Goal: Task Accomplishment & Management: Use online tool/utility

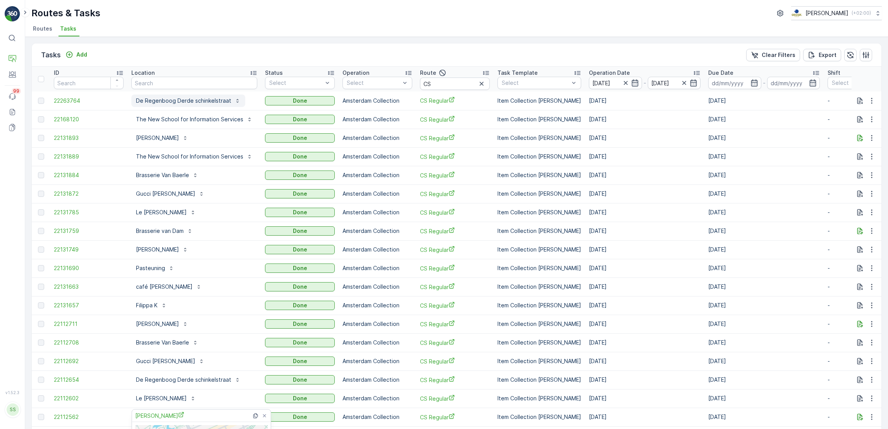
click at [170, 100] on p "De Regenboog Derde schinkelstraat" at bounding box center [183, 101] width 95 height 8
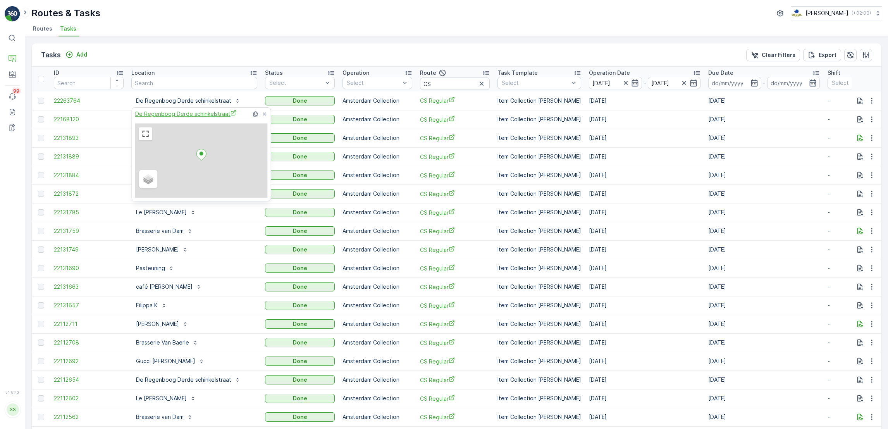
click at [165, 114] on span "De Regenboog Derde schinkelstraat" at bounding box center [186, 114] width 102 height 8
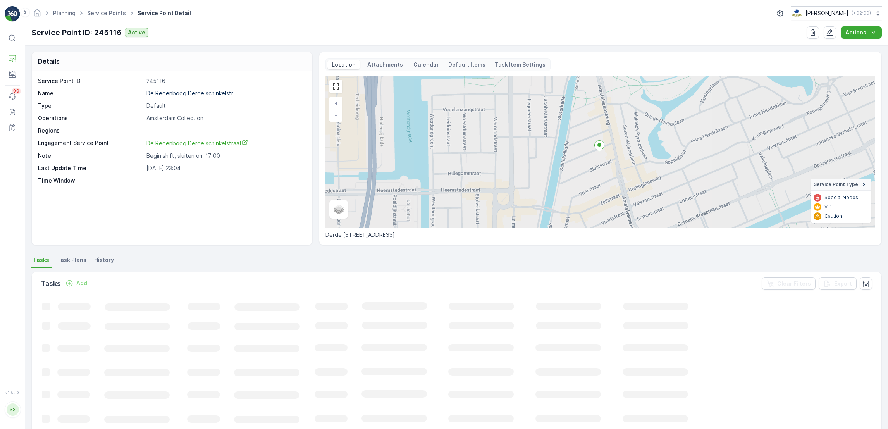
click at [70, 263] on span "Task Plans" at bounding box center [71, 260] width 29 height 8
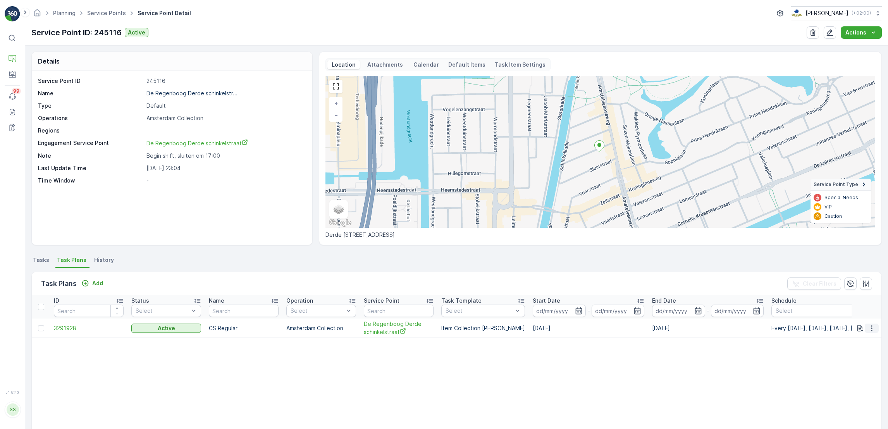
click at [870, 332] on button "button" at bounding box center [872, 328] width 14 height 9
click at [869, 351] on span "Edit Task Plan" at bounding box center [858, 350] width 36 height 8
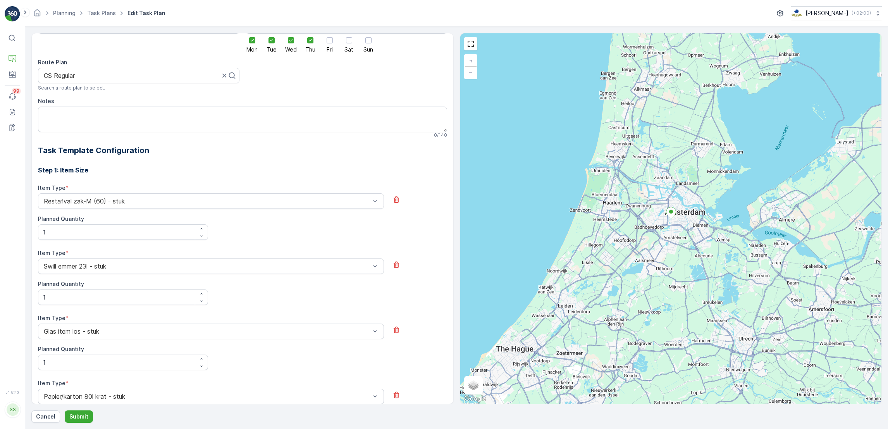
scroll to position [152, 0]
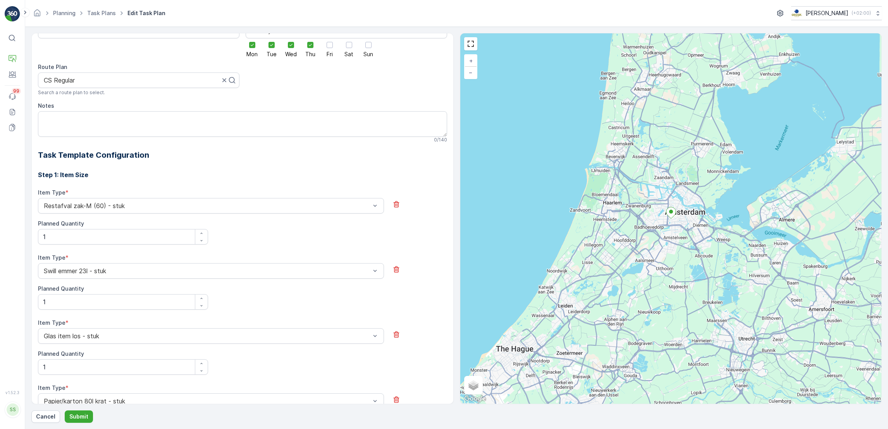
click at [341, 160] on h2 "Task Template Configuration" at bounding box center [242, 155] width 409 height 12
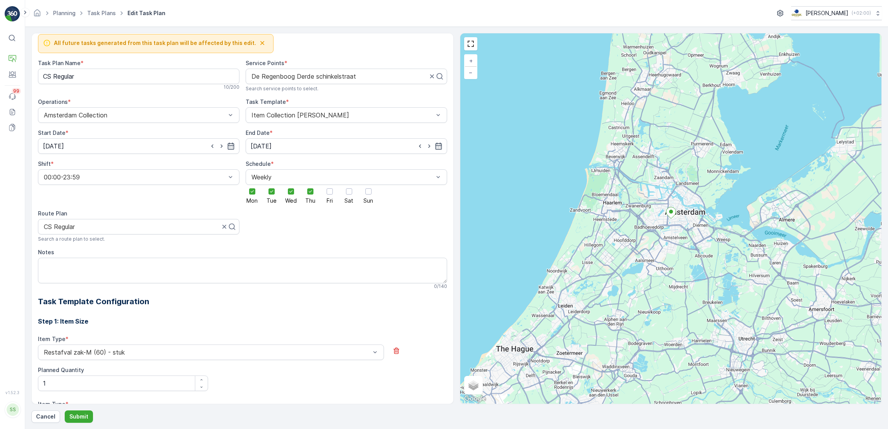
scroll to position [0, 0]
